Goal: Transaction & Acquisition: Purchase product/service

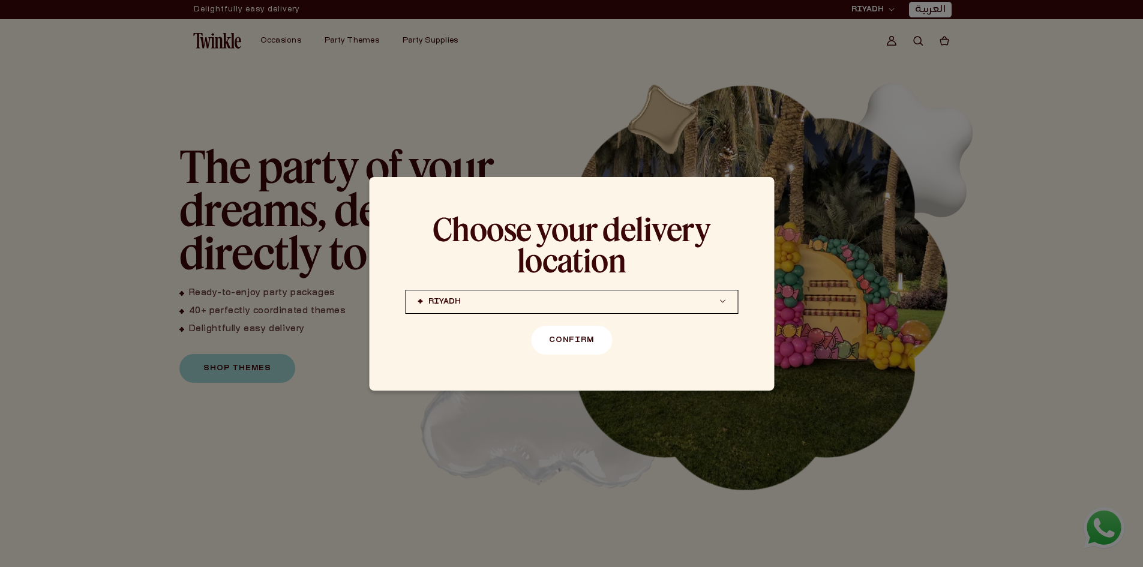
click at [570, 337] on button "Confirm" at bounding box center [571, 340] width 81 height 29
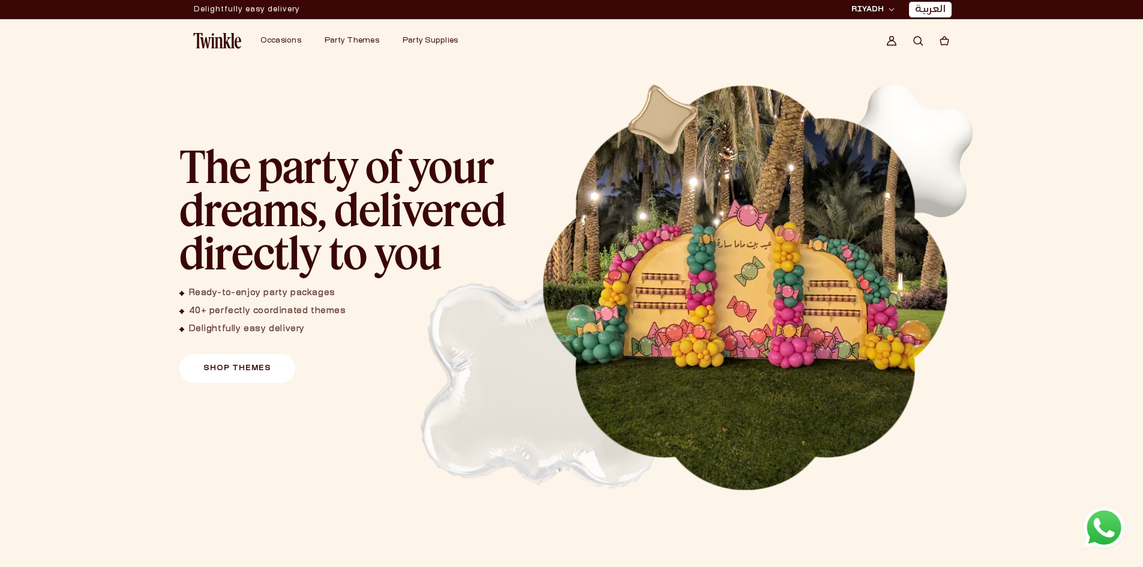
click at [244, 379] on link "Shop Themes" at bounding box center [237, 368] width 116 height 29
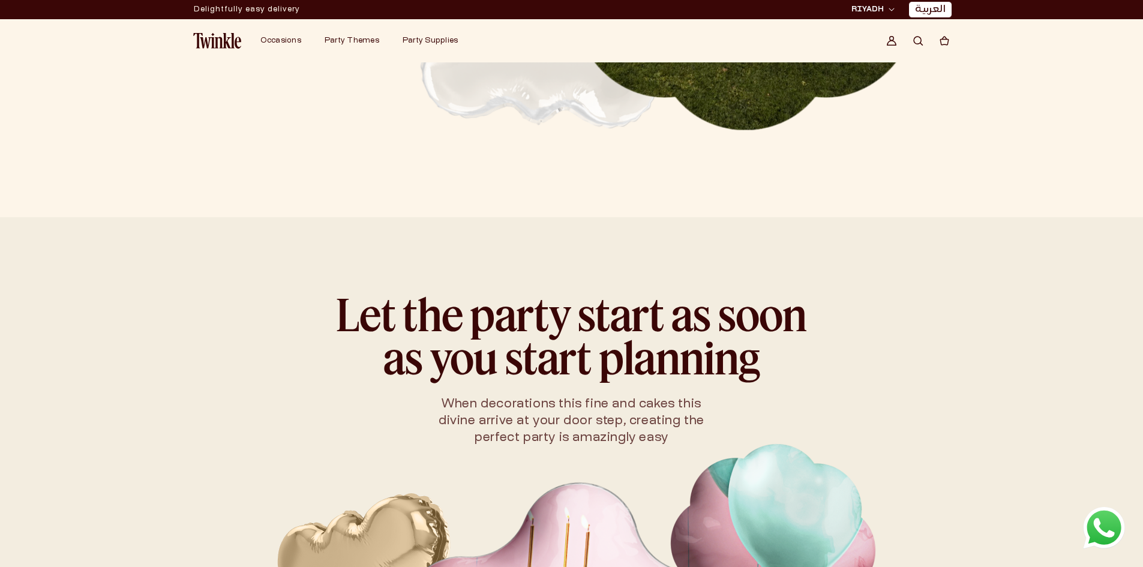
scroll to position [180, 0]
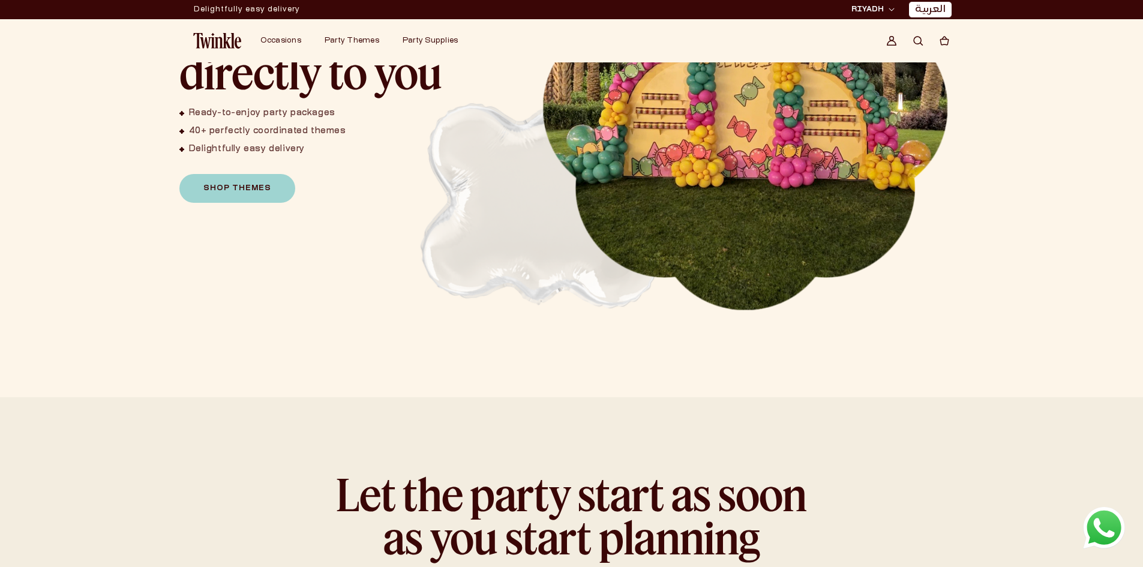
click at [260, 173] on div "The party of your dreams, delivered directly to you Ready-to-enjoy party packag…" at bounding box center [347, 83] width 336 height 239
click at [259, 183] on link "Shop Themes" at bounding box center [237, 188] width 116 height 29
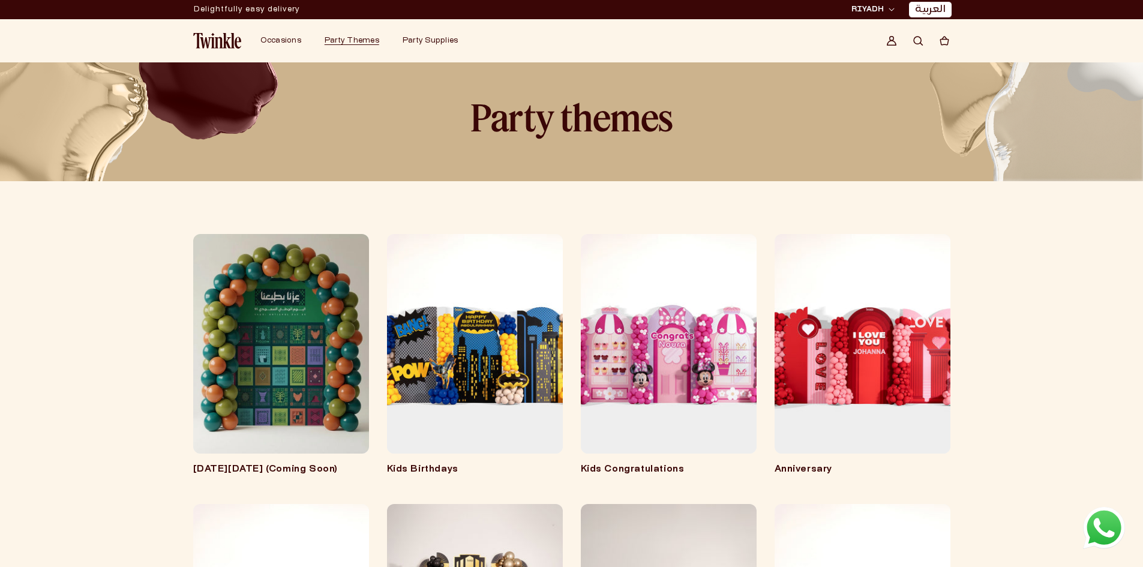
click at [482, 464] on link "Kids Birthdays" at bounding box center [475, 470] width 176 height 12
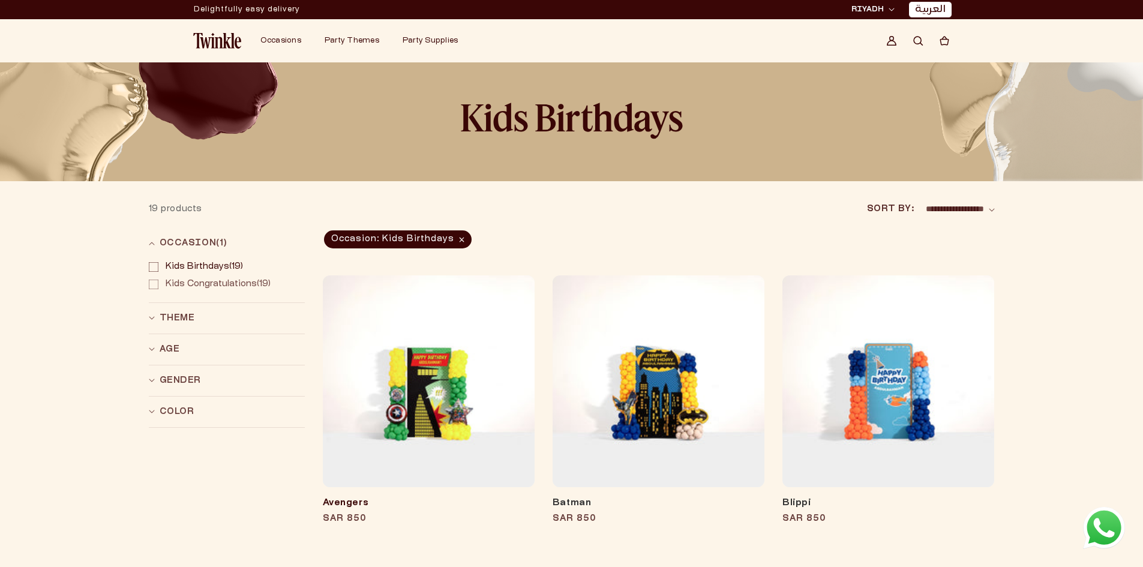
click at [478, 498] on link "Avengers" at bounding box center [429, 504] width 212 height 12
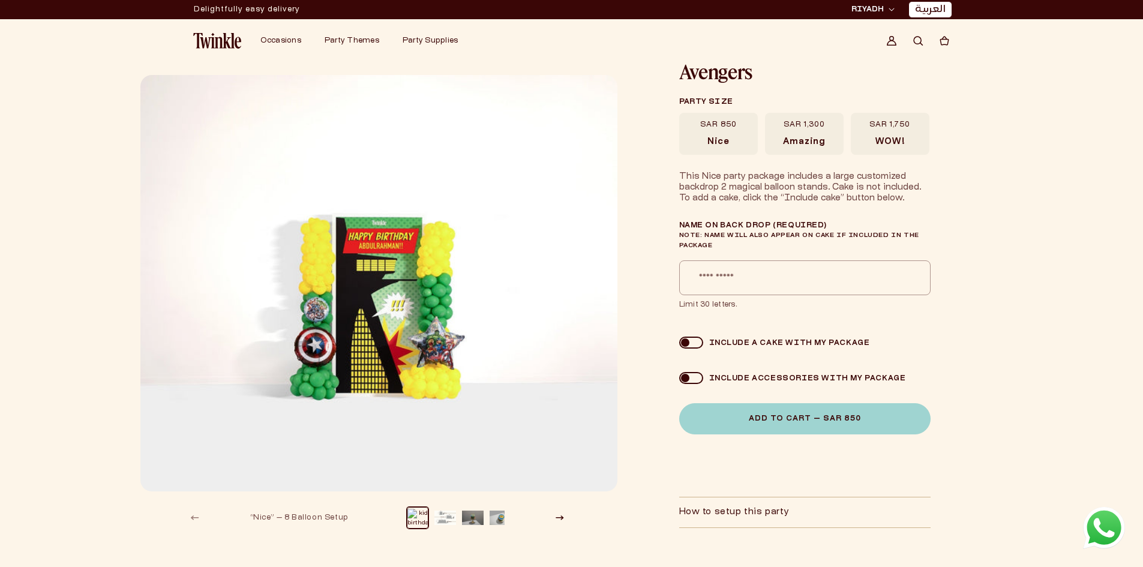
click at [821, 144] on span "Amazing" at bounding box center [804, 142] width 42 height 11
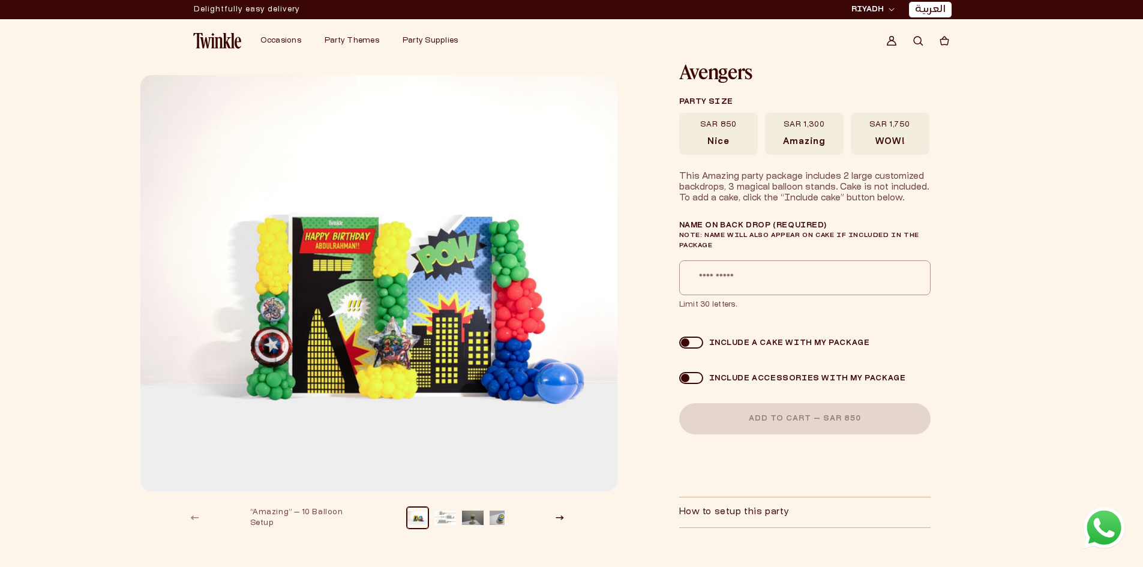
click at [879, 139] on span "WOW!" at bounding box center [890, 142] width 29 height 11
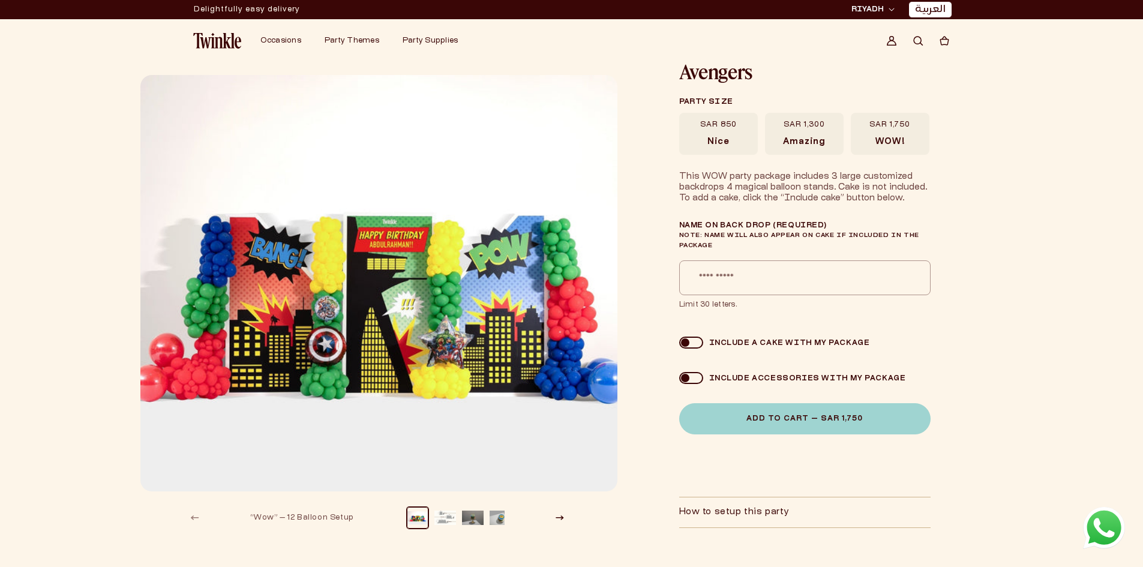
click at [692, 142] on label "SAR 850 [GEOGRAPHIC_DATA]" at bounding box center [718, 134] width 79 height 42
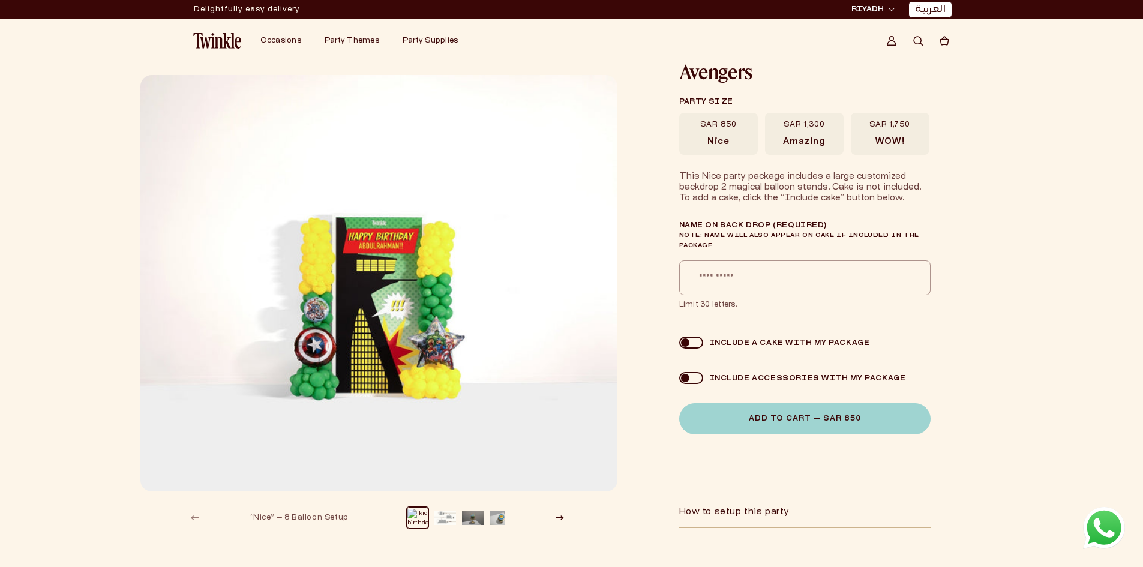
click at [768, 140] on label "SAR 1,300 Amazing" at bounding box center [804, 134] width 79 height 42
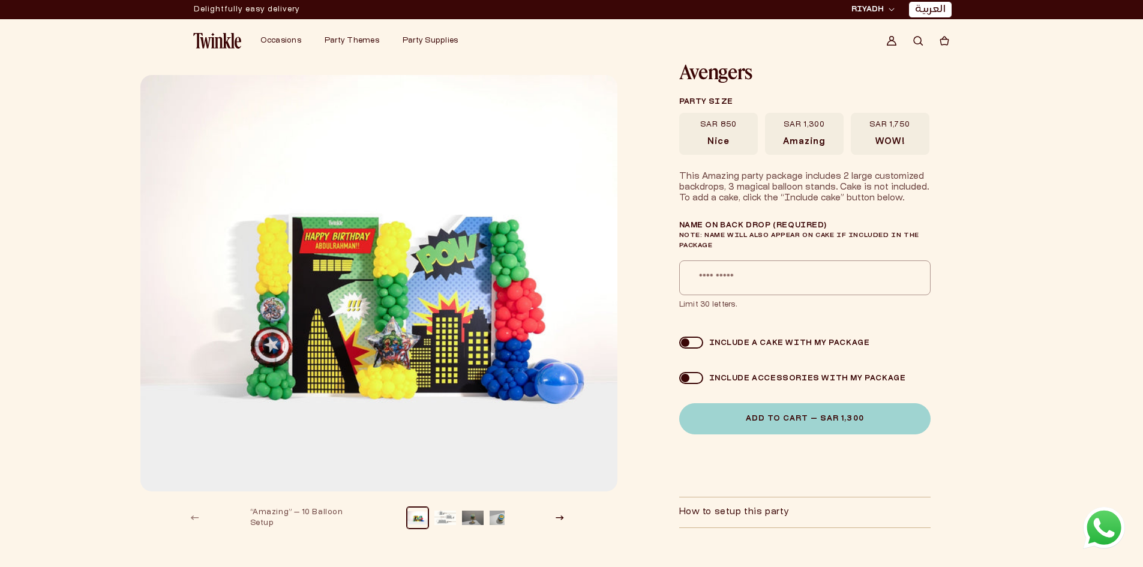
click at [899, 146] on span "WOW!" at bounding box center [890, 142] width 29 height 11
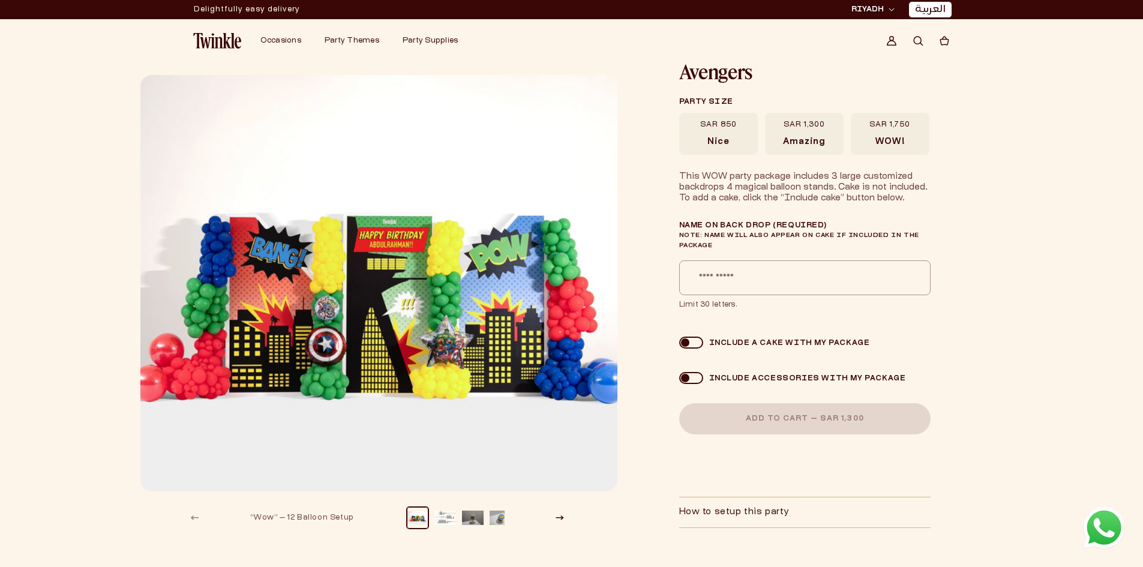
click at [801, 148] on label "SAR 1,300 Amazing" at bounding box center [804, 134] width 79 height 42
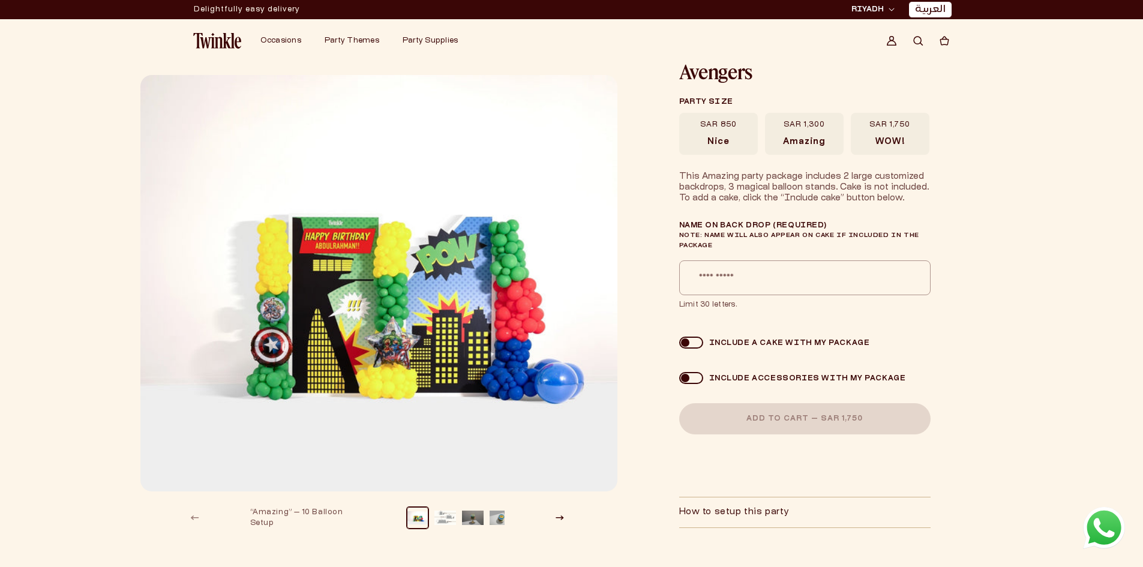
click at [741, 142] on label "SAR 850 [GEOGRAPHIC_DATA]" at bounding box center [718, 134] width 79 height 42
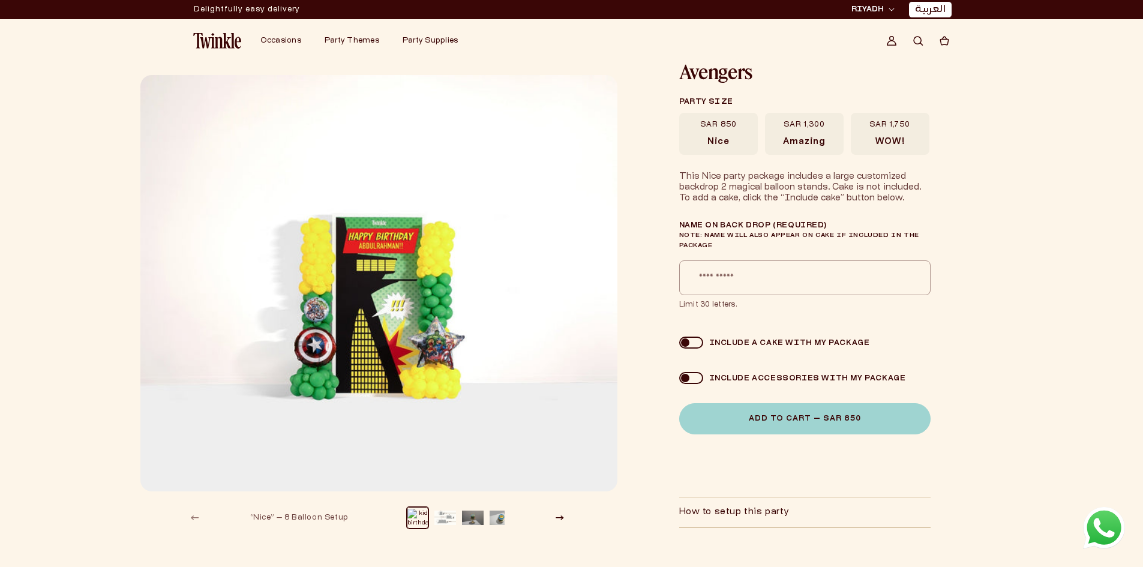
click at [817, 138] on span "Amazing" at bounding box center [804, 142] width 42 height 11
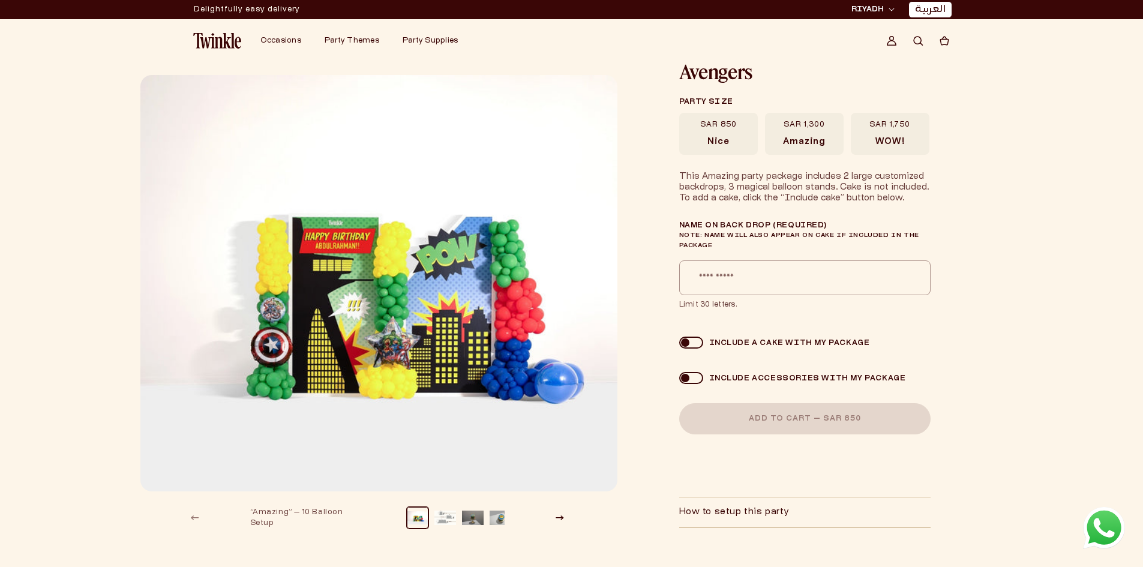
click at [921, 138] on label "SAR 1,750 WOW!" at bounding box center [890, 134] width 79 height 42
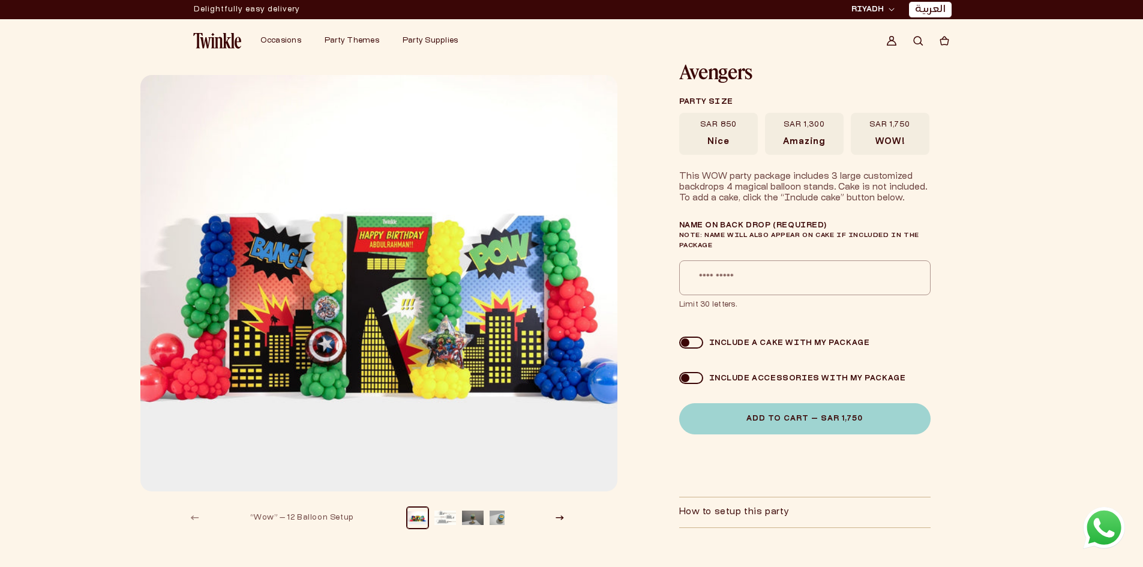
click at [714, 130] on label "SAR 850 [GEOGRAPHIC_DATA]" at bounding box center [718, 134] width 79 height 42
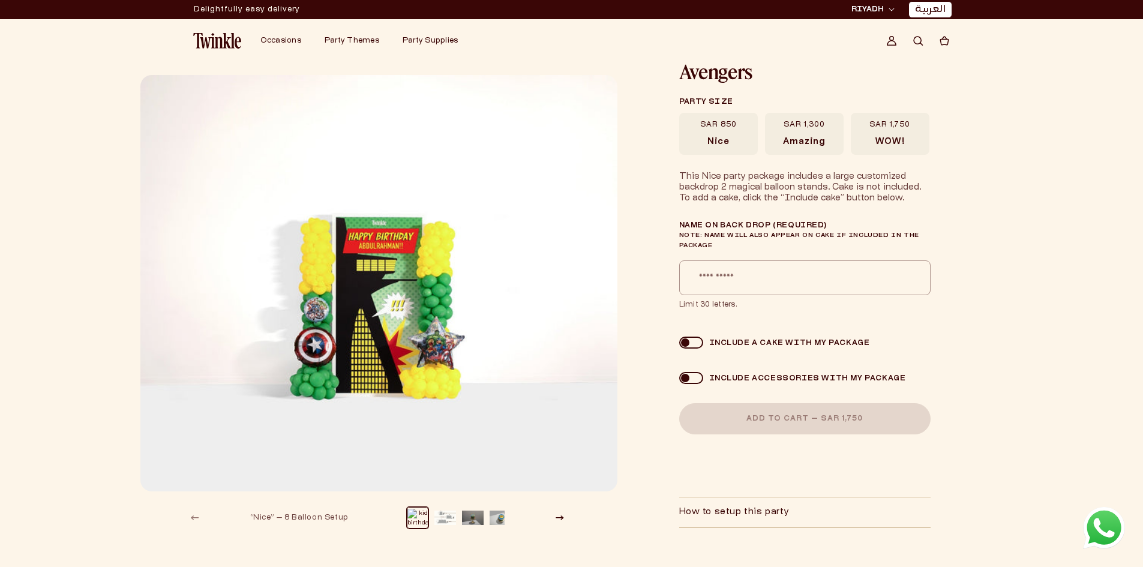
click at [787, 136] on label "SAR 1,300 Amazing" at bounding box center [804, 134] width 79 height 42
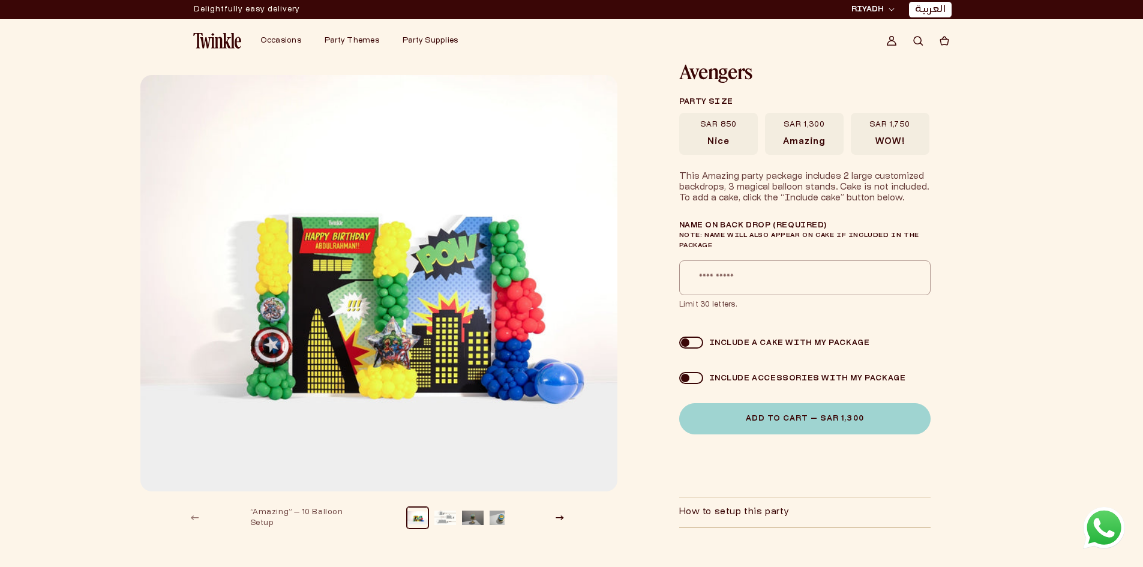
click at [885, 146] on span "WOW!" at bounding box center [890, 142] width 29 height 11
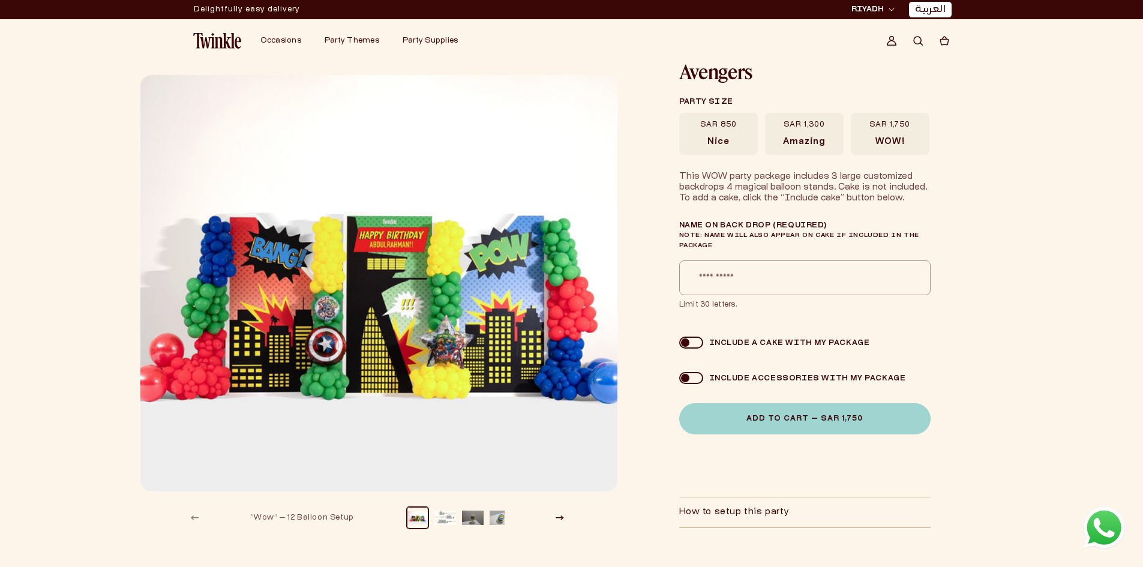
click at [728, 151] on label "SAR 850 [GEOGRAPHIC_DATA]" at bounding box center [718, 134] width 79 height 42
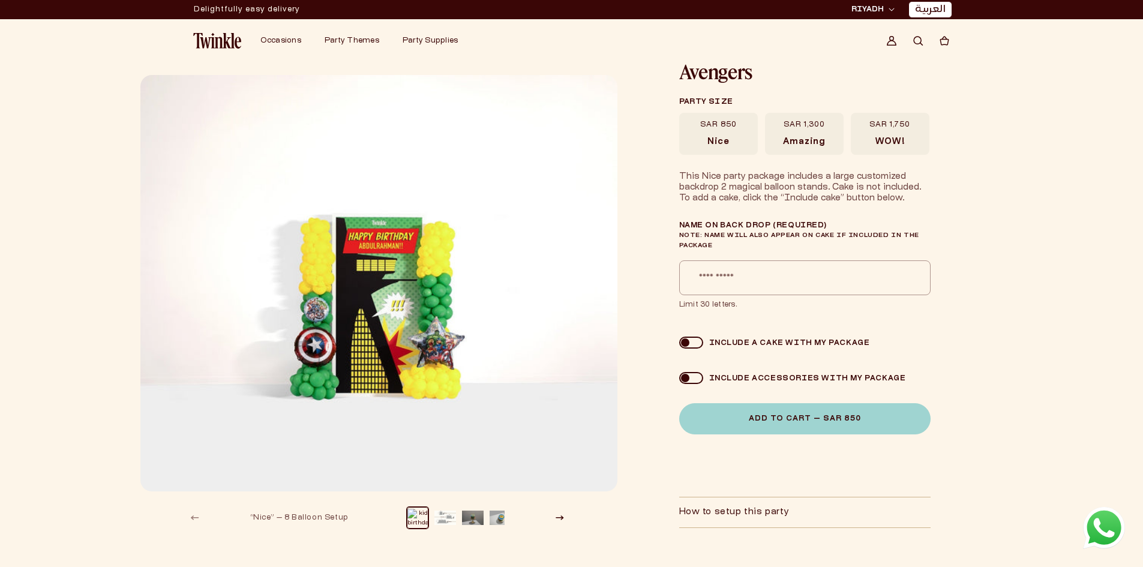
click at [797, 143] on span "Amazing" at bounding box center [804, 142] width 42 height 11
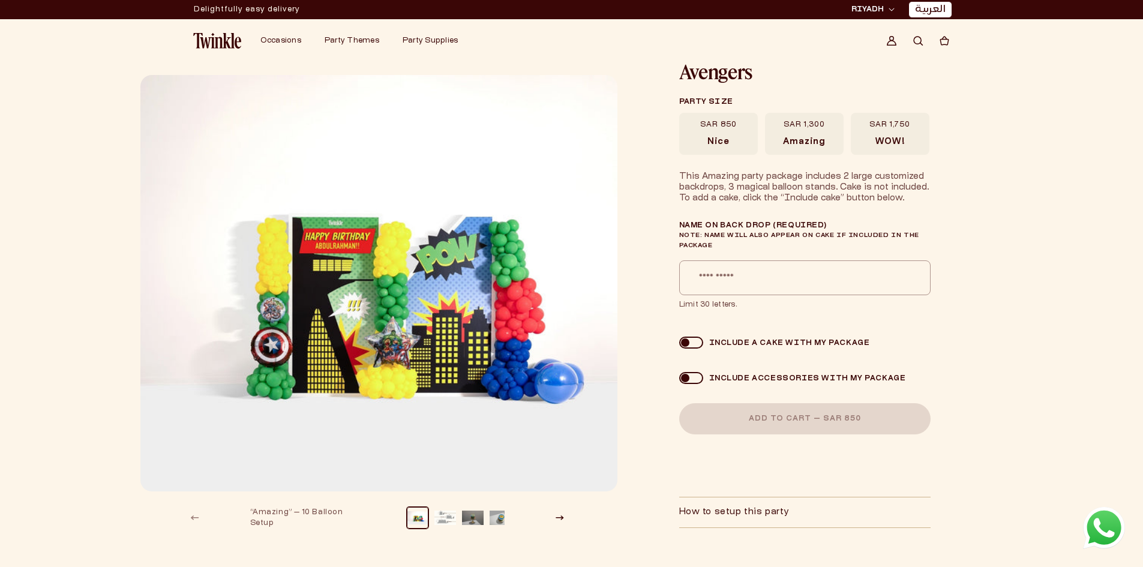
click at [900, 144] on span "WOW!" at bounding box center [890, 142] width 29 height 11
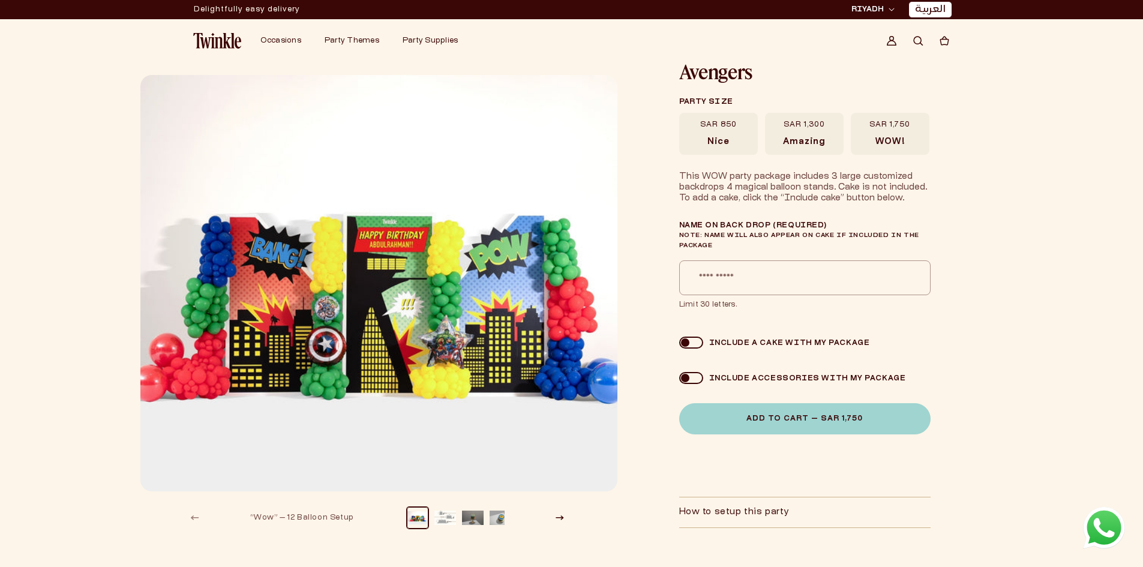
click at [741, 72] on h1 "Avengers" at bounding box center [804, 71] width 251 height 19
copy h1 "Avengers"
